Goal: Information Seeking & Learning: Learn about a topic

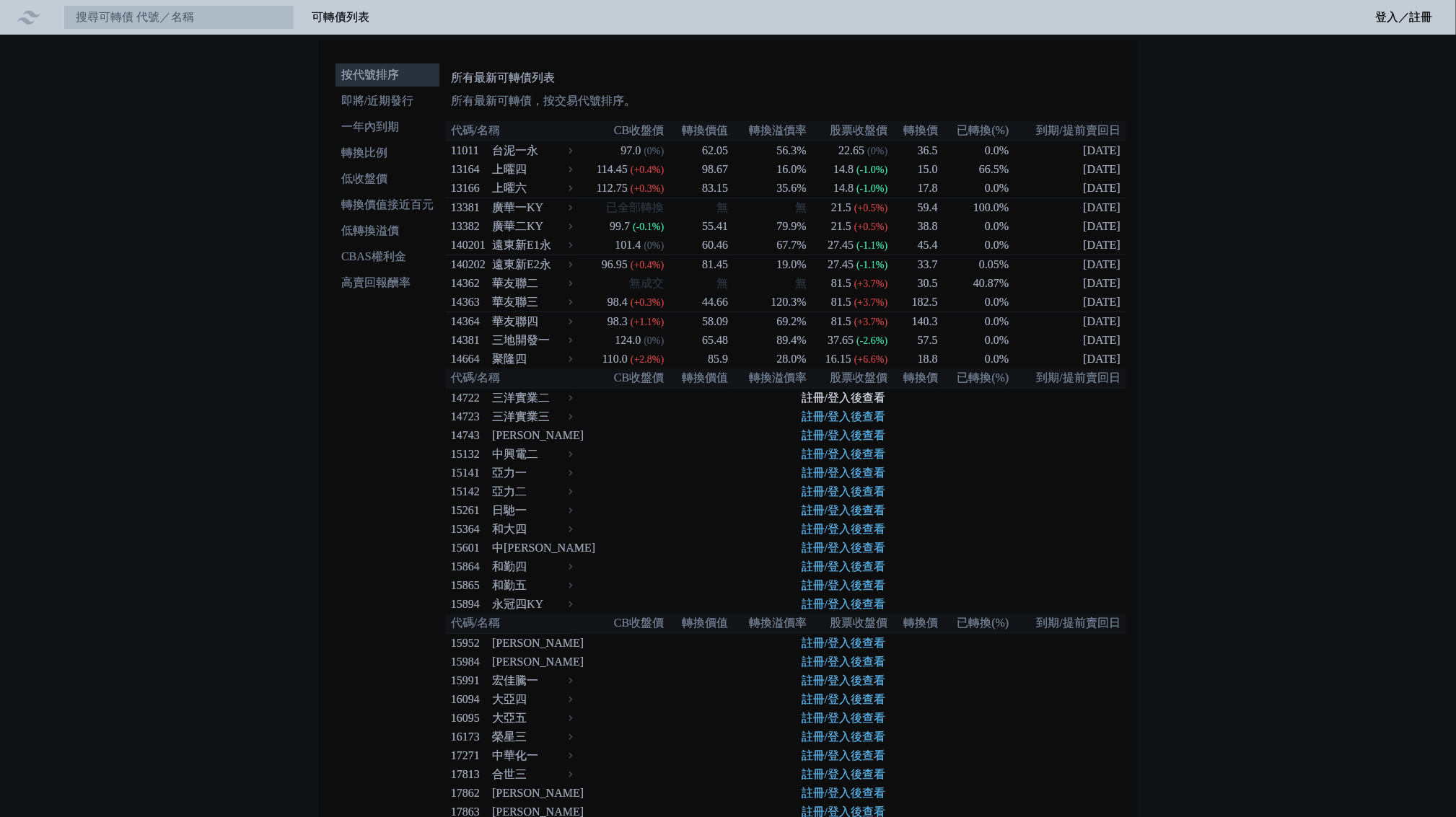
click at [820, 404] on link "註冊/登入後查看" at bounding box center [844, 398] width 83 height 13
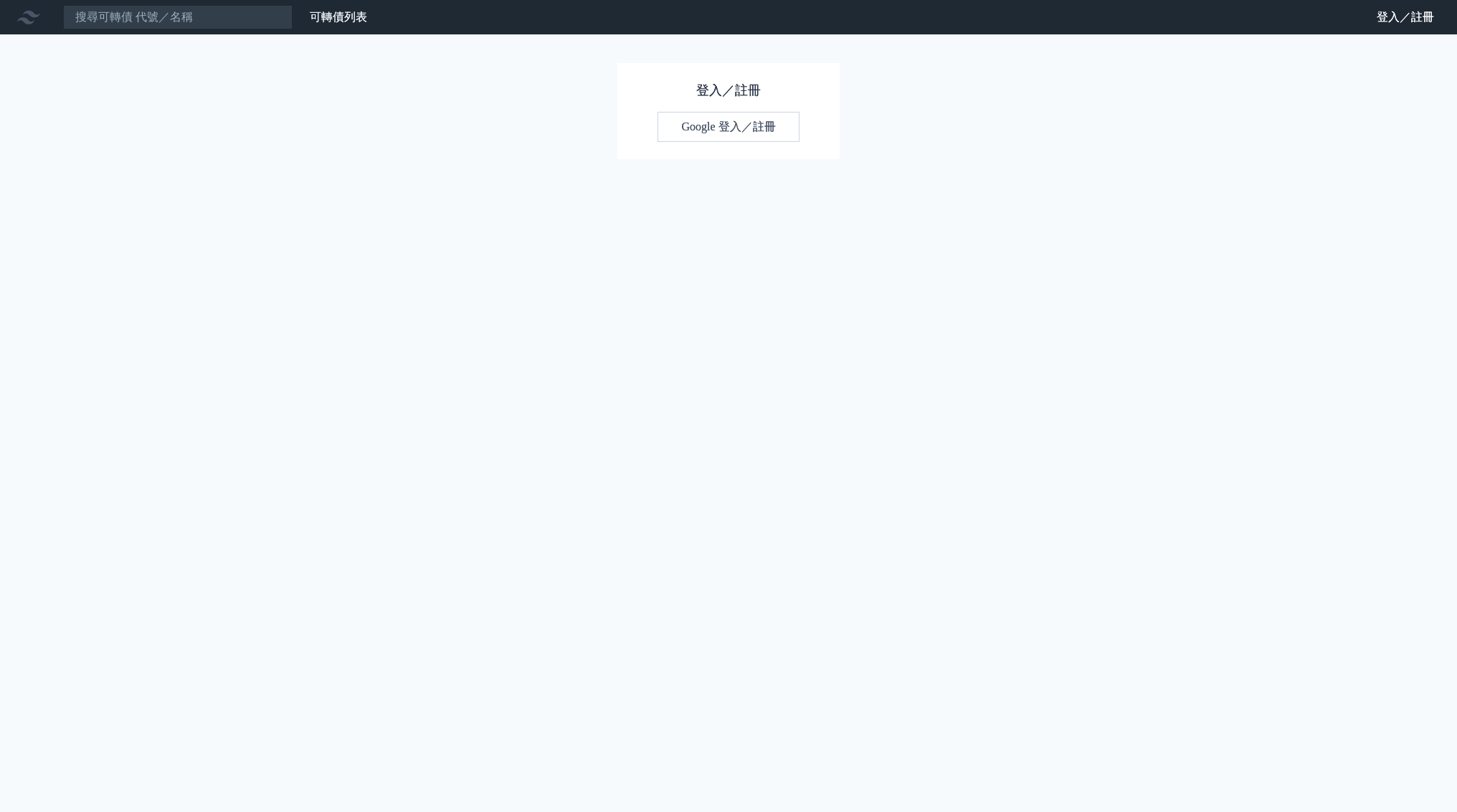
click at [694, 130] on link "Google 登入／註冊" at bounding box center [728, 126] width 142 height 30
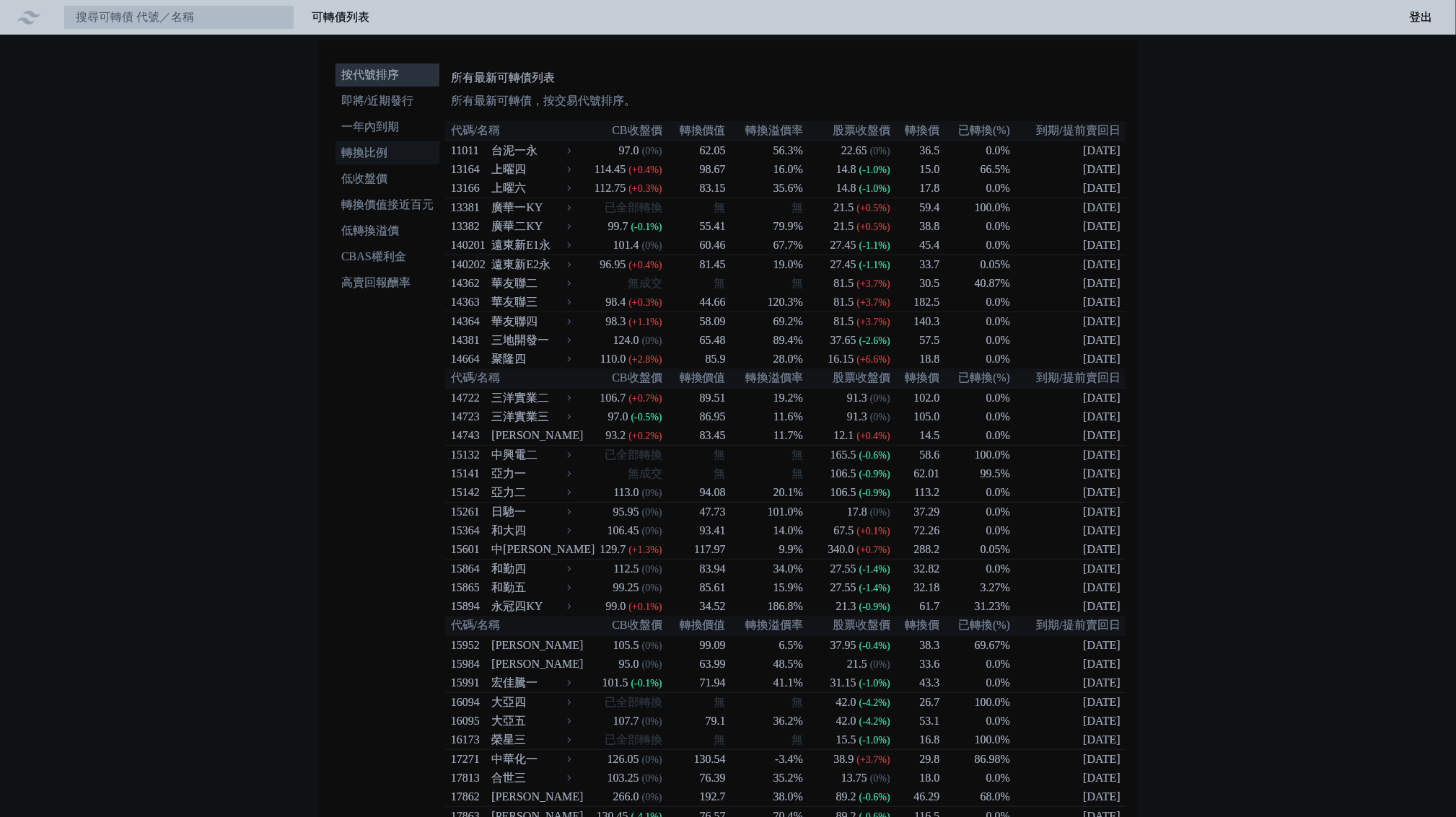
click at [383, 154] on li "轉換比例" at bounding box center [387, 152] width 104 height 17
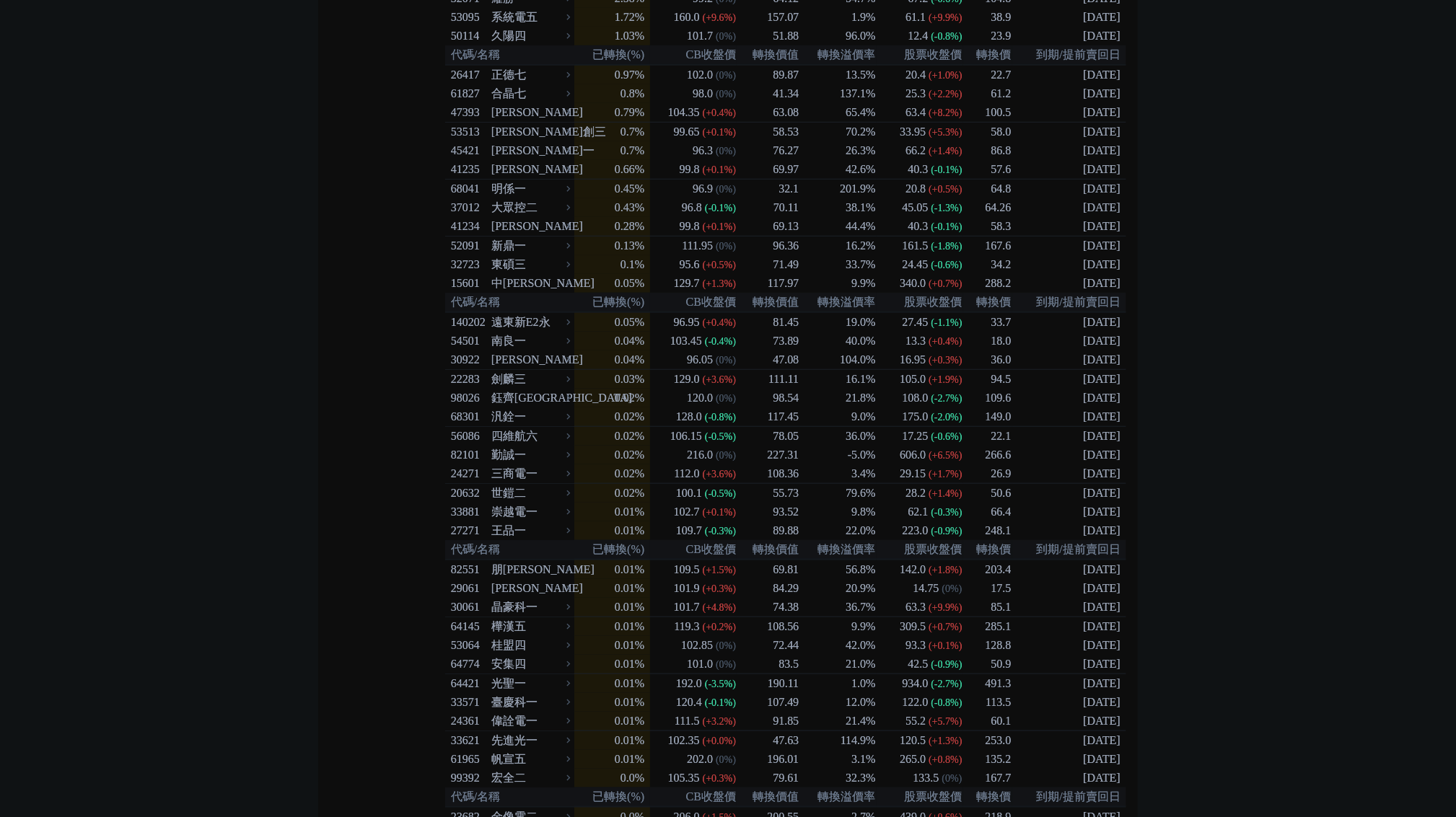
scroll to position [3658, 0]
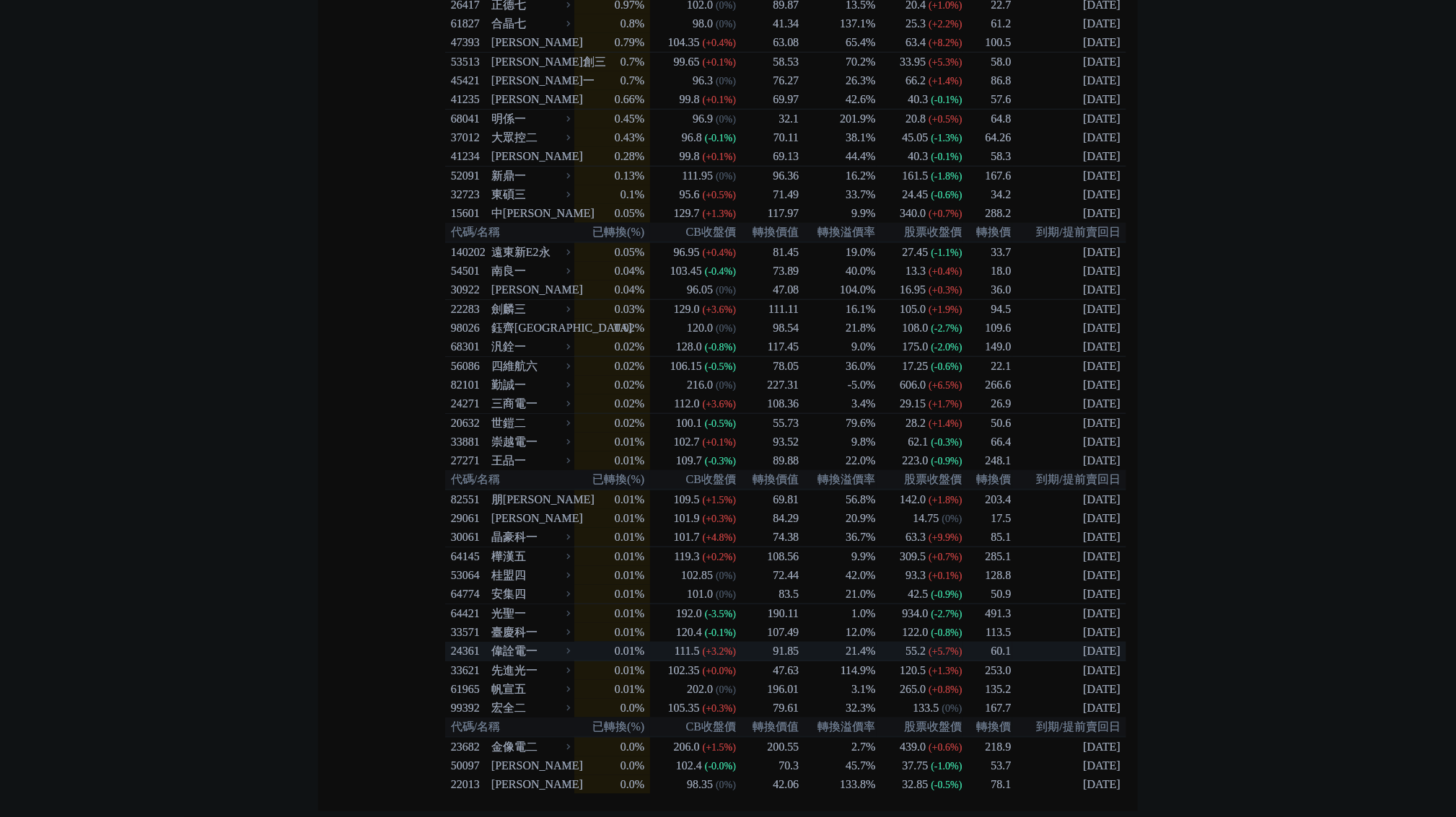
click at [1084, 647] on td "[DATE]" at bounding box center [1070, 651] width 114 height 19
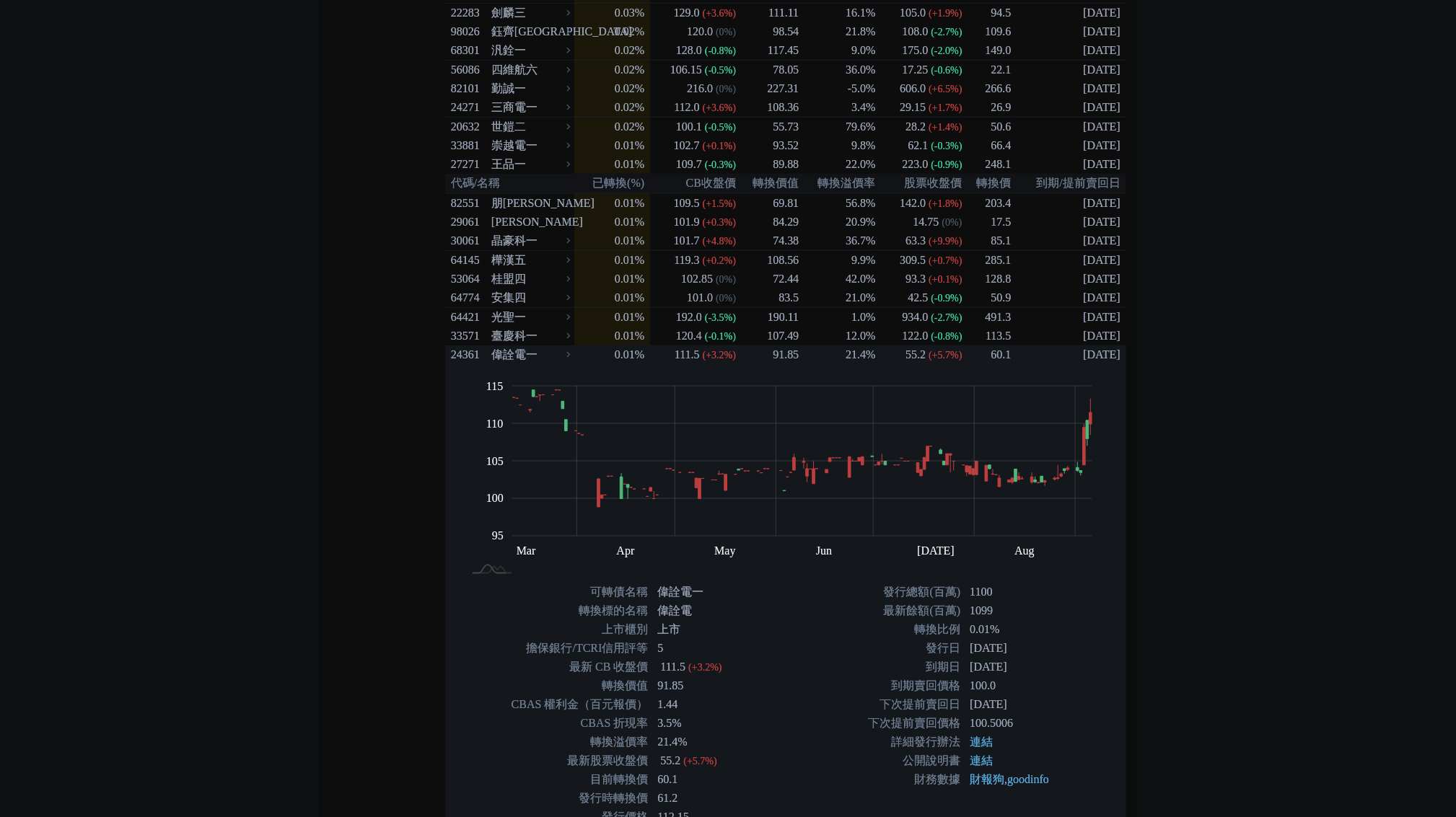
click at [1085, 365] on td "[DATE]" at bounding box center [1070, 355] width 114 height 19
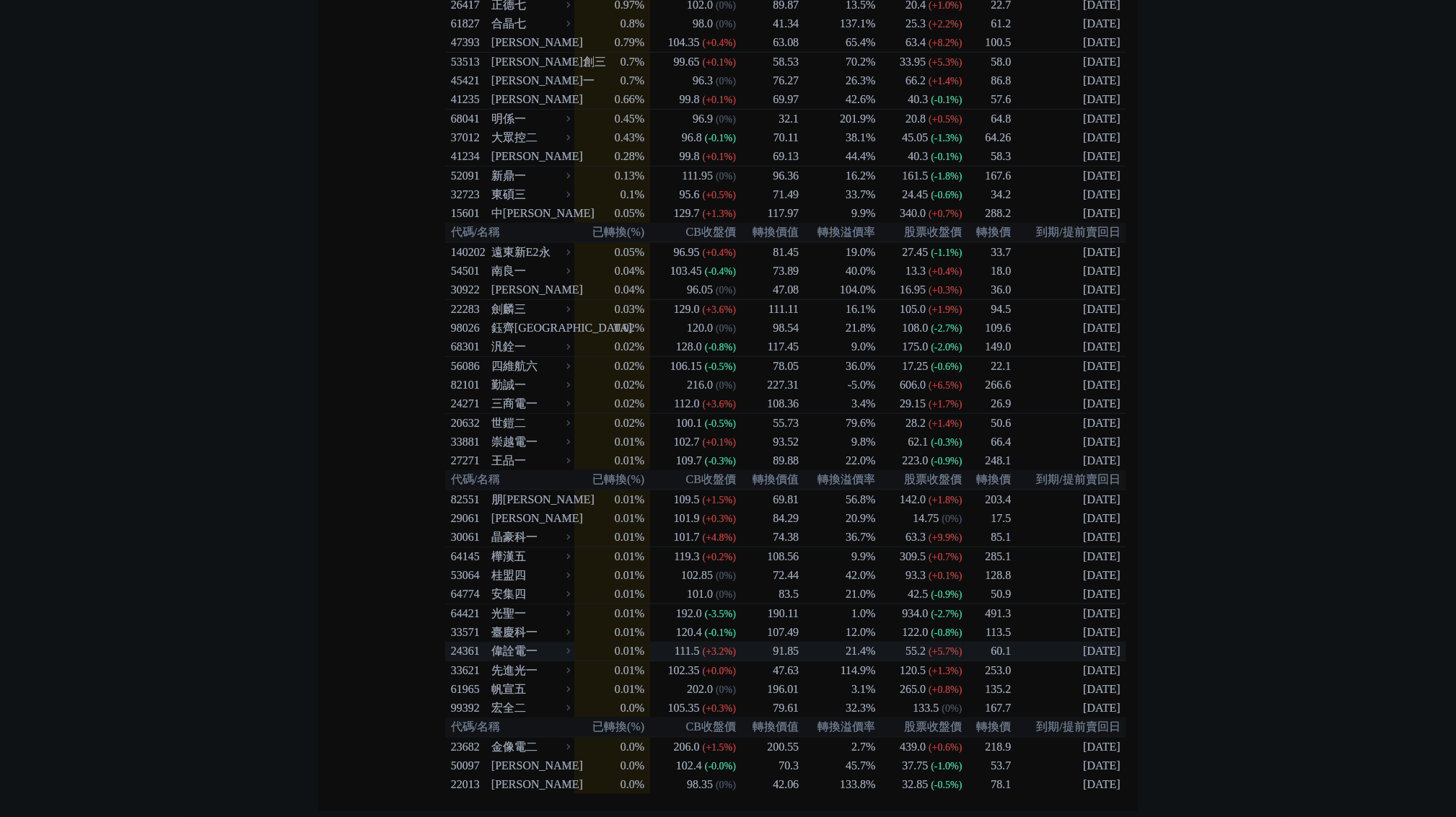
click at [1085, 646] on td "[DATE]" at bounding box center [1070, 651] width 114 height 19
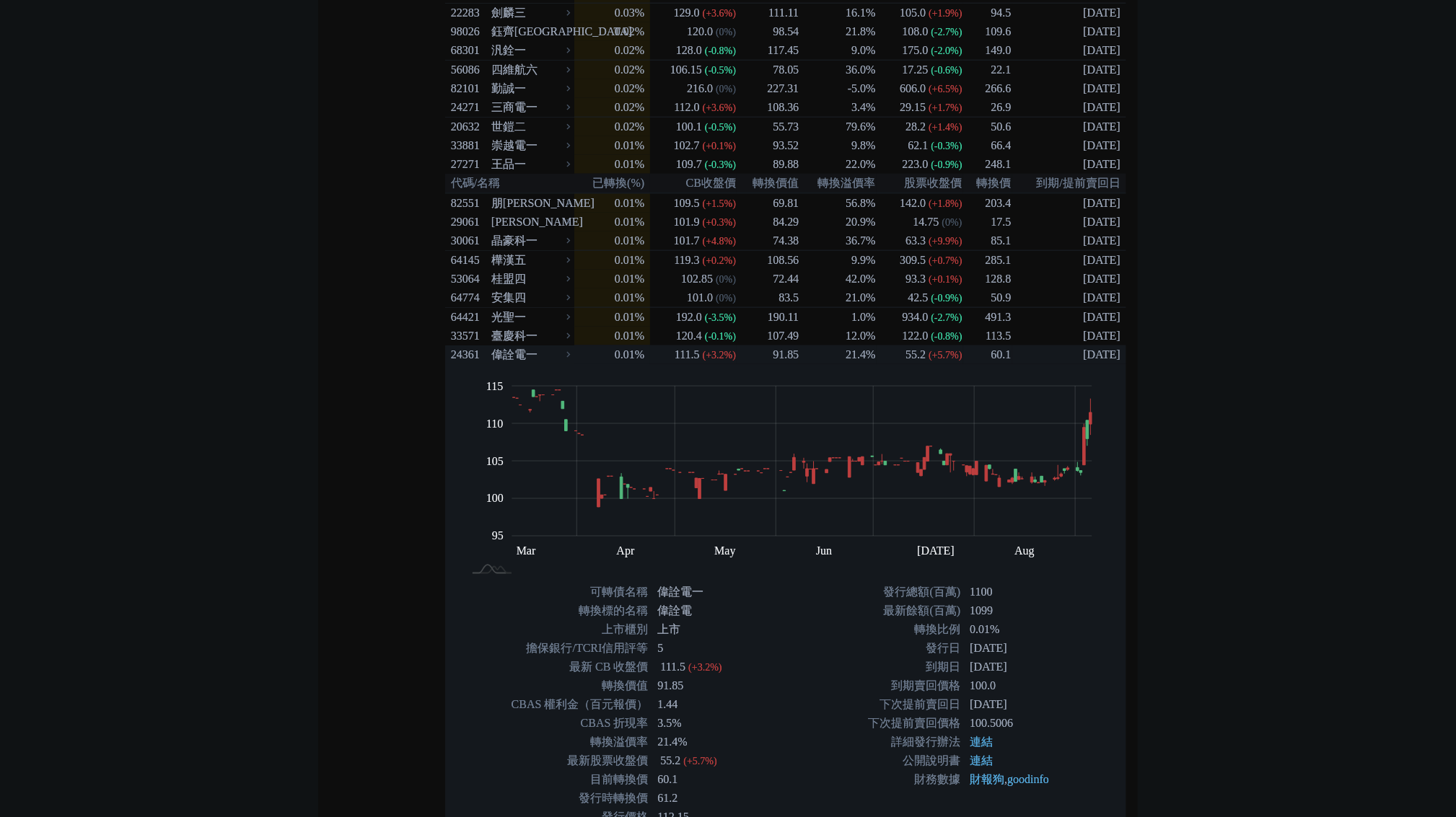
click at [1085, 365] on td "[DATE]" at bounding box center [1070, 355] width 114 height 19
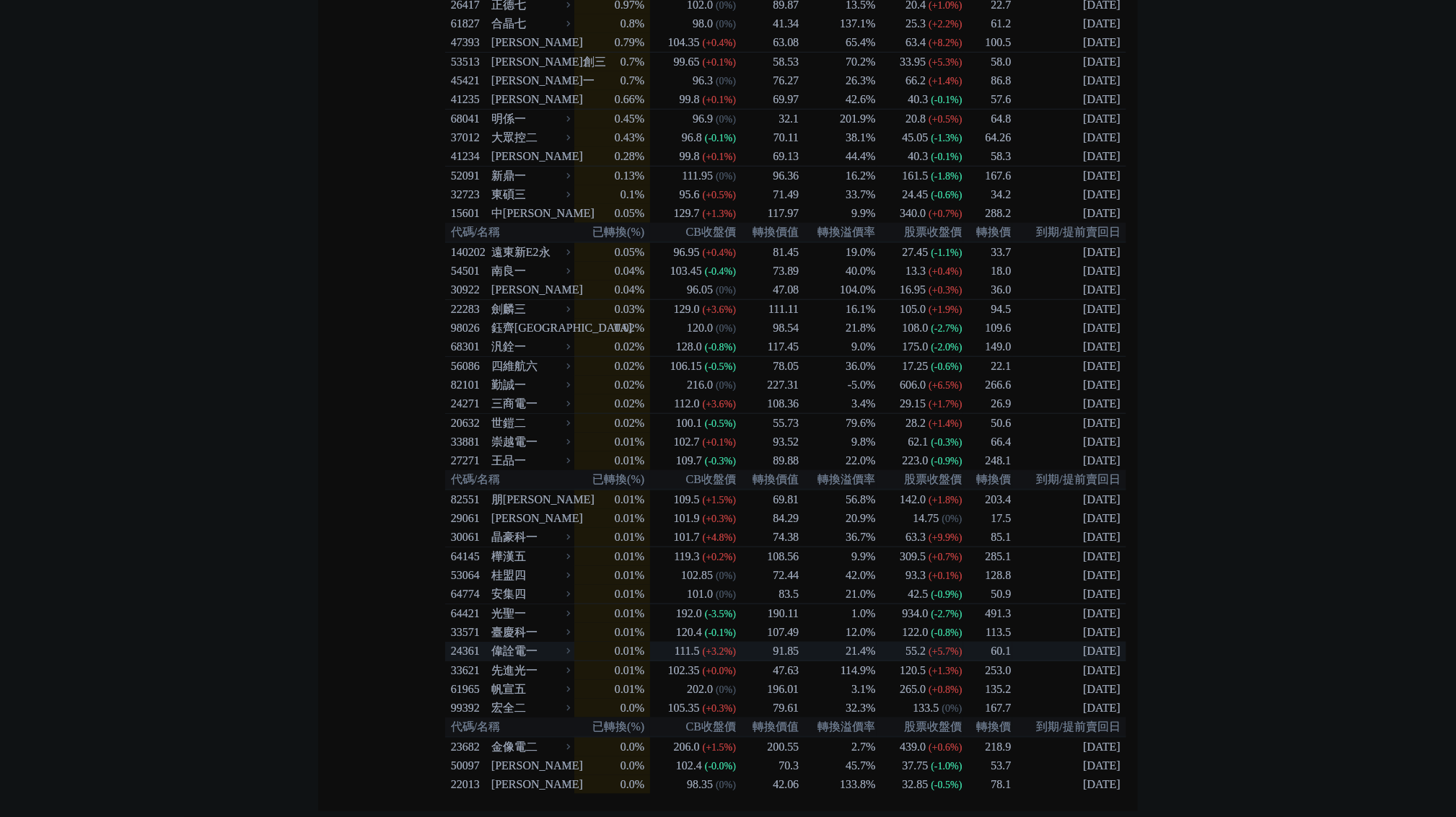
click at [1094, 642] on td "[DATE]" at bounding box center [1070, 651] width 114 height 19
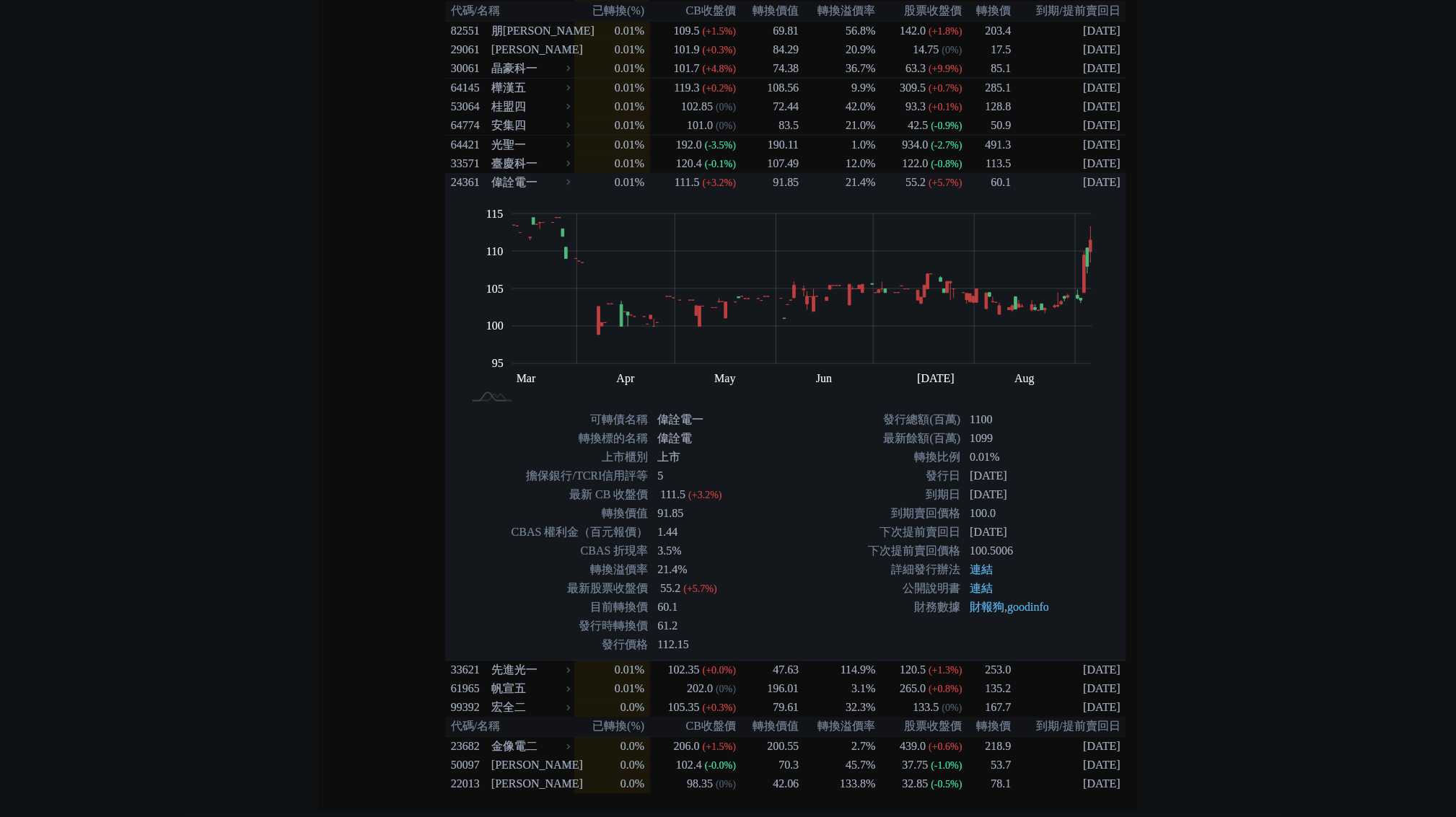
scroll to position [3985, 0]
click at [1090, 192] on td "[DATE]" at bounding box center [1070, 182] width 114 height 19
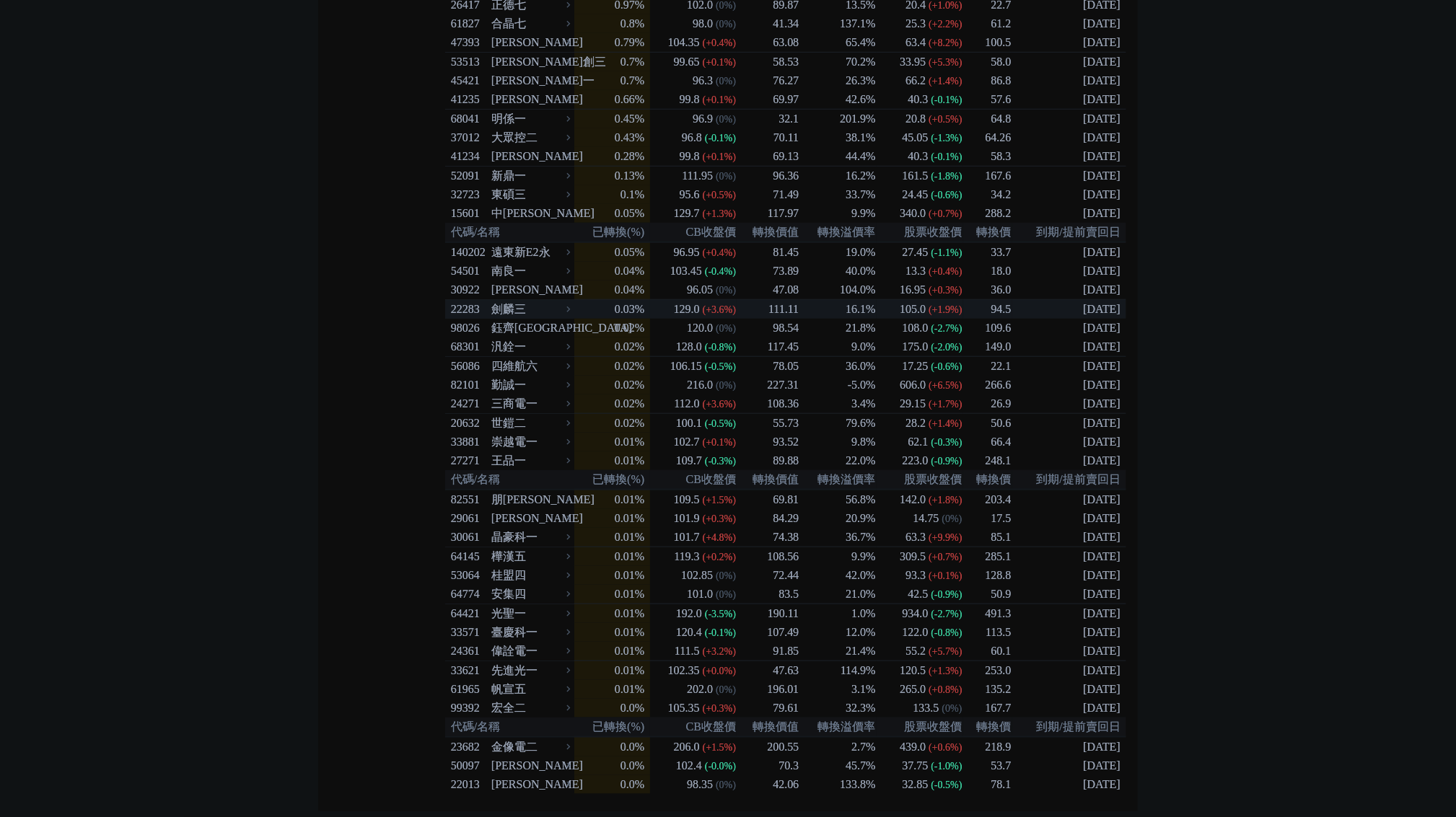
scroll to position [3658, 0]
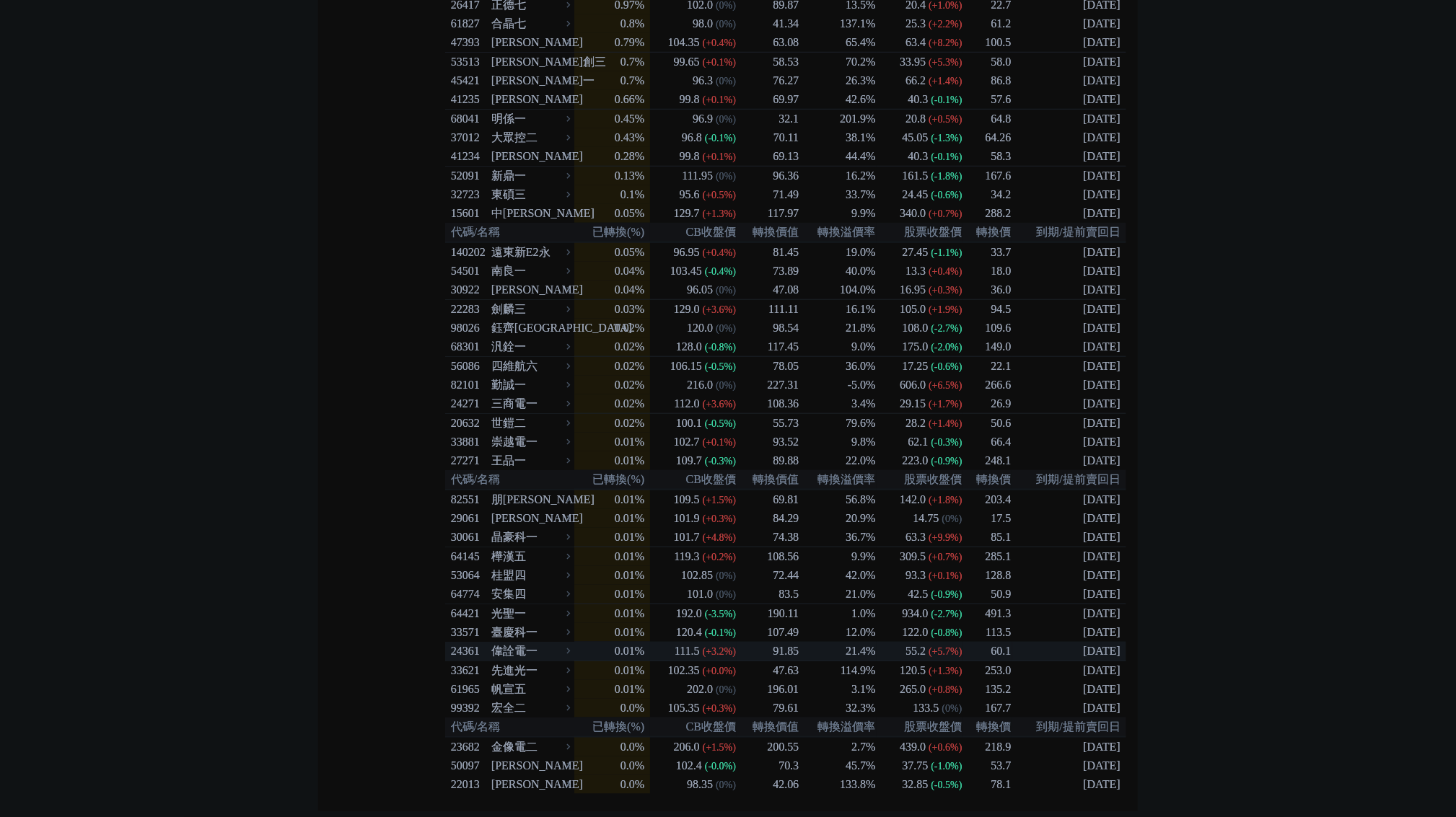
click at [1112, 642] on td "[DATE]" at bounding box center [1070, 651] width 114 height 19
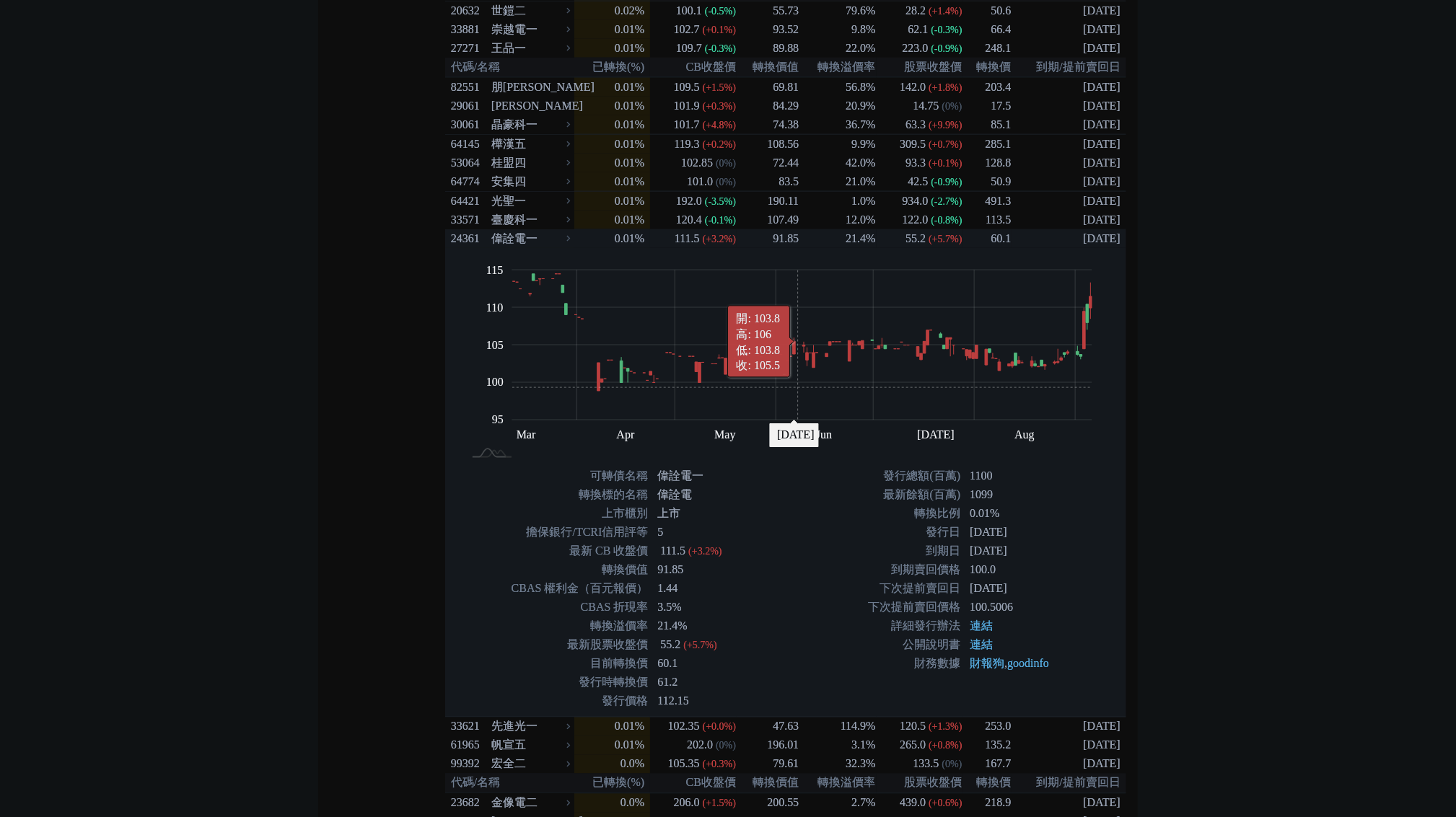
scroll to position [3788, 0]
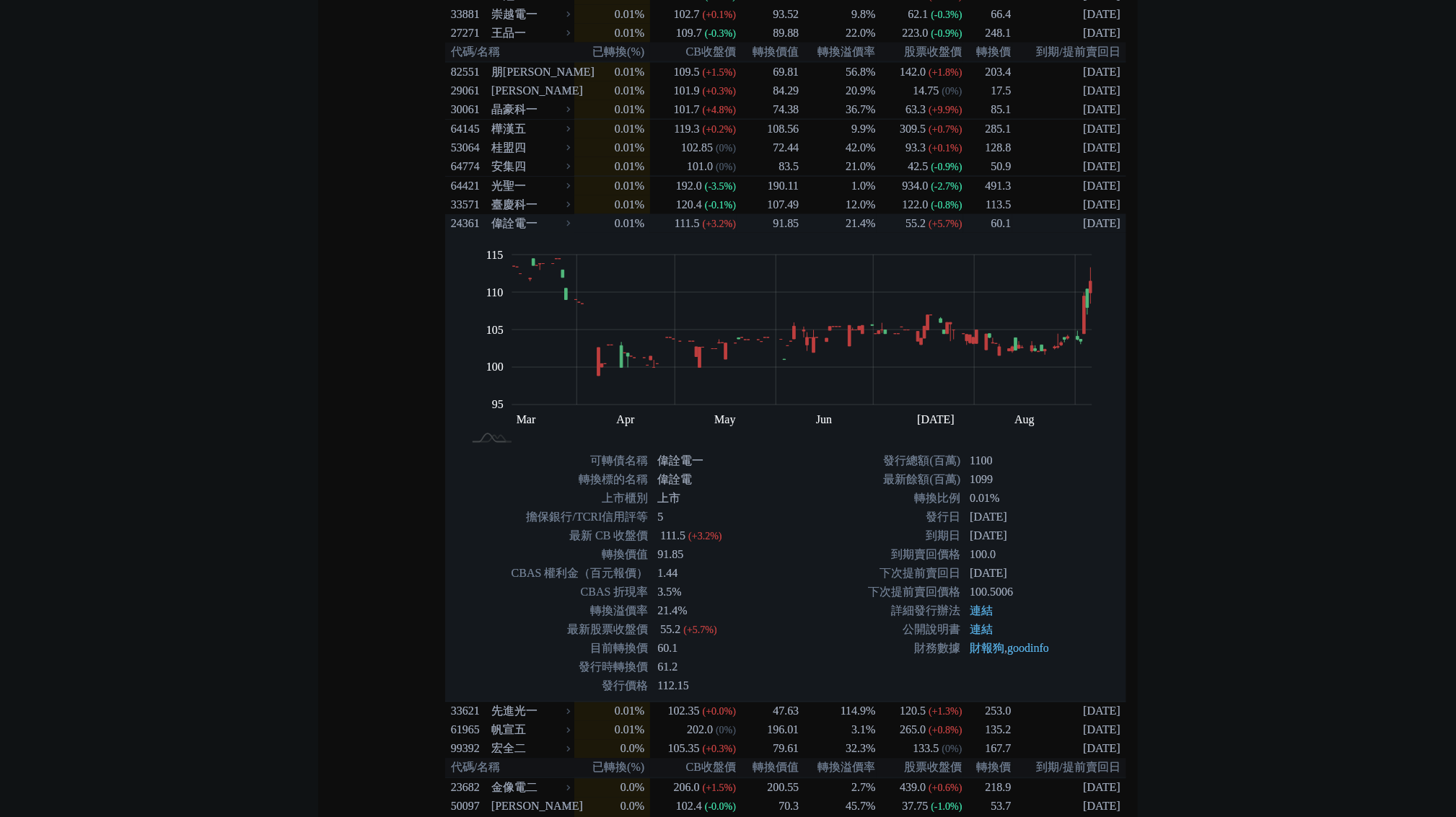
click at [1095, 233] on td "[DATE]" at bounding box center [1070, 223] width 114 height 19
